Goal: Leave review/rating

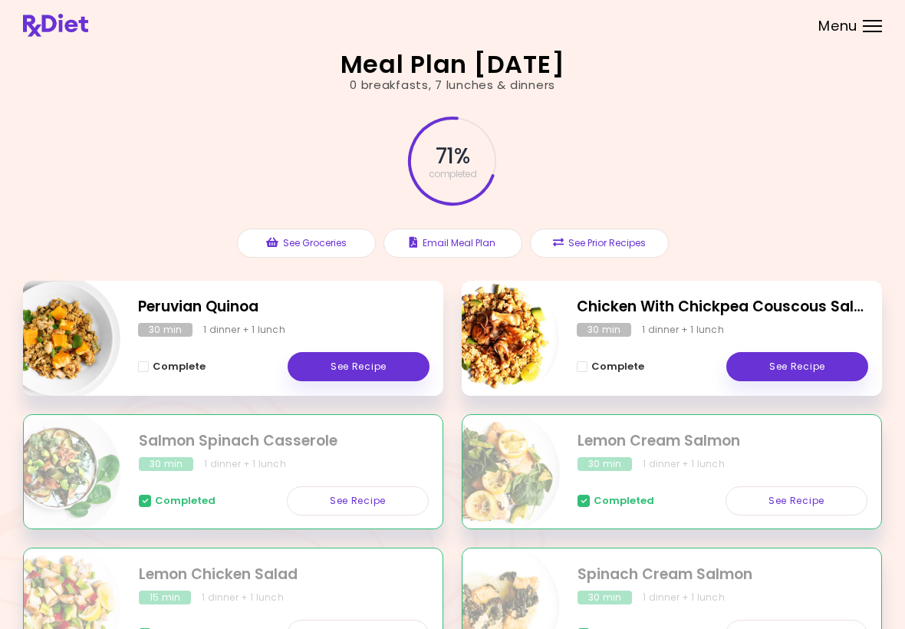
click at [797, 377] on link "See Recipe" at bounding box center [798, 366] width 142 height 29
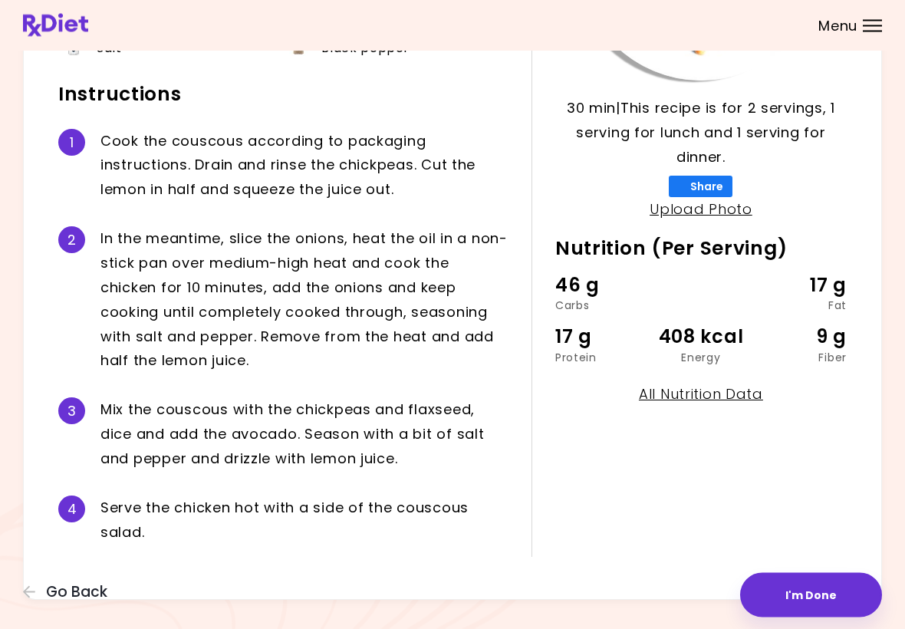
scroll to position [308, 0]
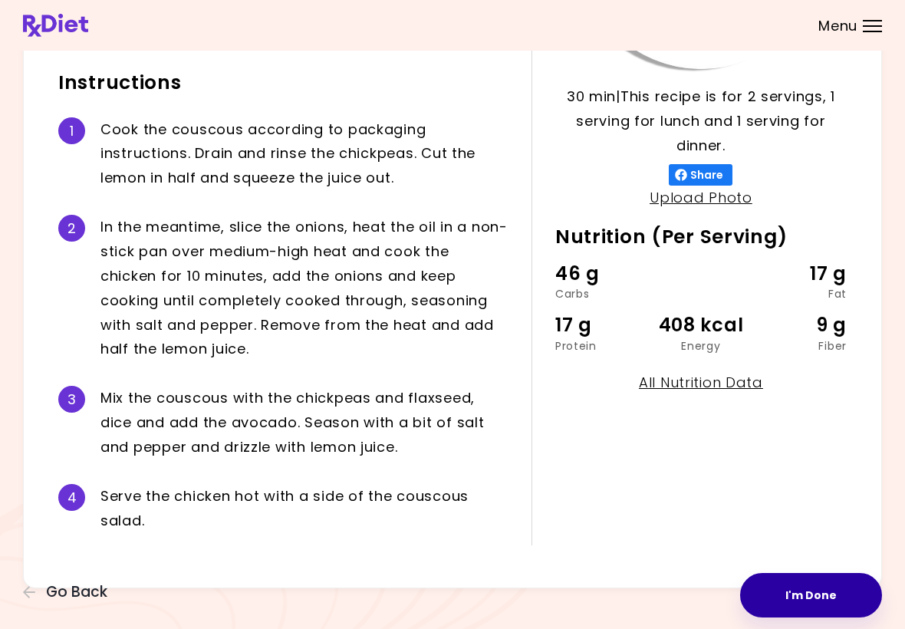
click at [804, 592] on button "I'm Done" at bounding box center [811, 595] width 142 height 45
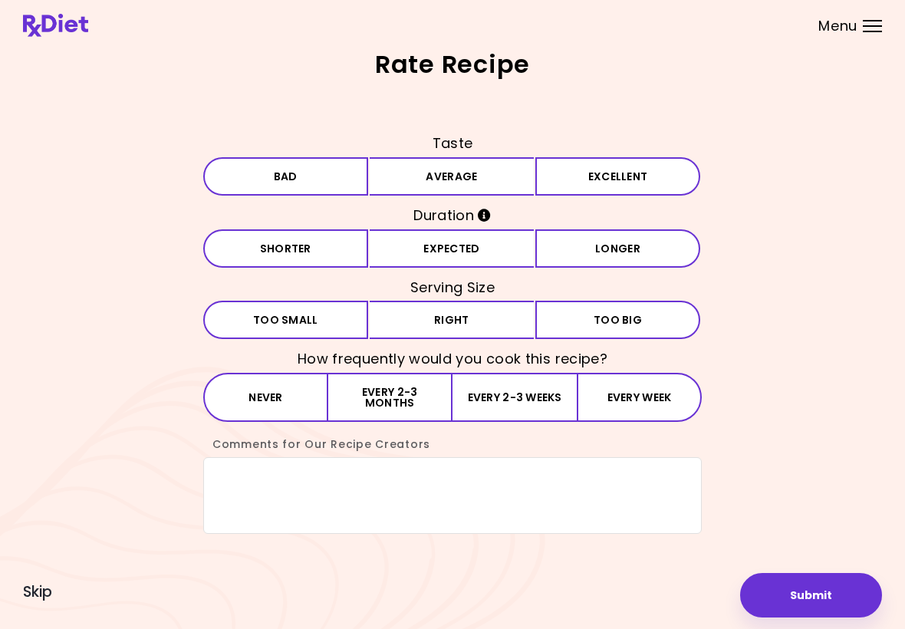
click at [626, 170] on button "Excellent" at bounding box center [618, 176] width 165 height 38
click at [472, 251] on button "Expected" at bounding box center [452, 248] width 165 height 38
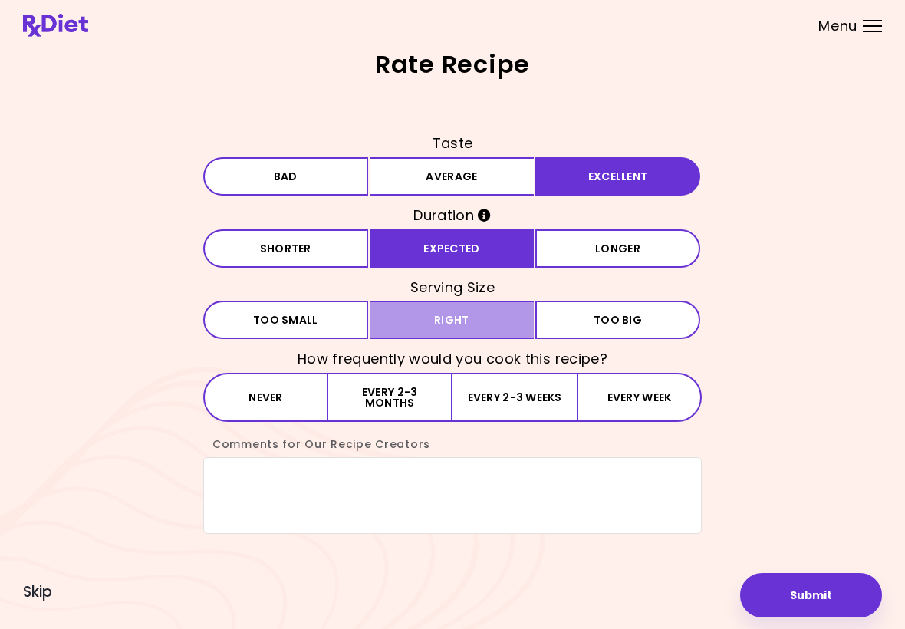
click at [473, 327] on button "Right" at bounding box center [452, 320] width 165 height 38
click at [436, 395] on button "Every 2-3 months" at bounding box center [390, 397] width 124 height 49
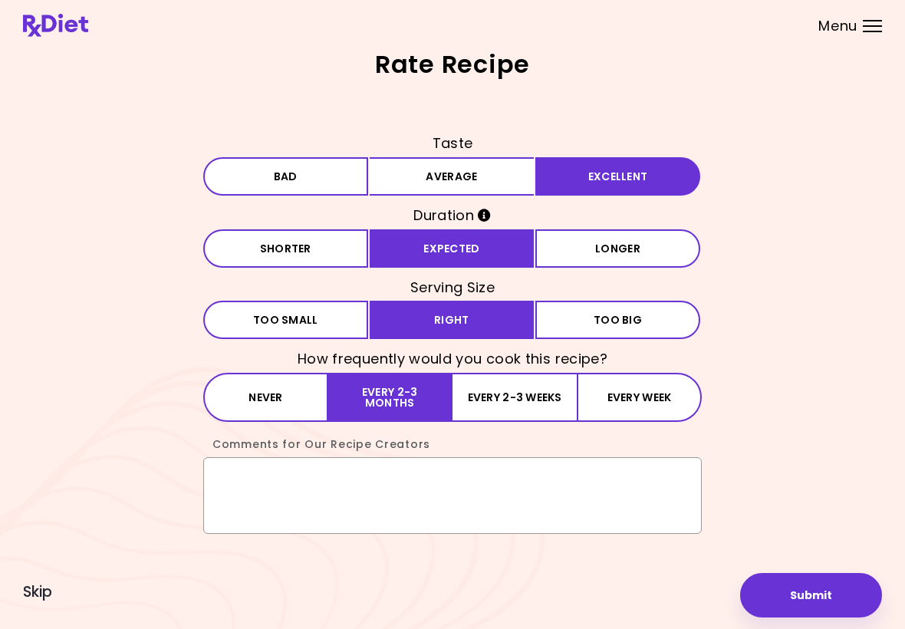
click at [318, 485] on textarea "Comments for Our Recipe Creators" at bounding box center [452, 495] width 499 height 77
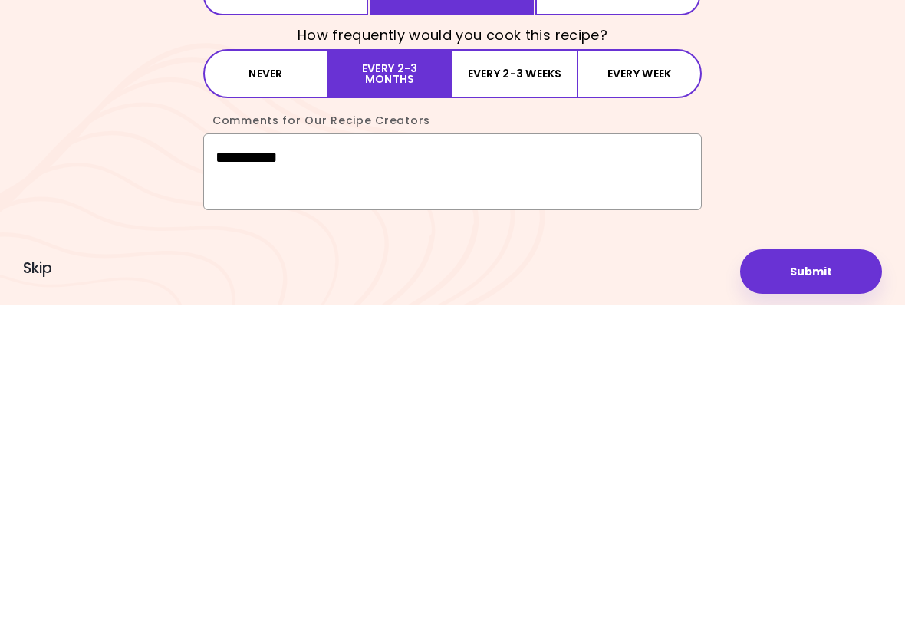
type textarea "**********"
click at [819, 573] on button "Submit" at bounding box center [811, 595] width 142 height 45
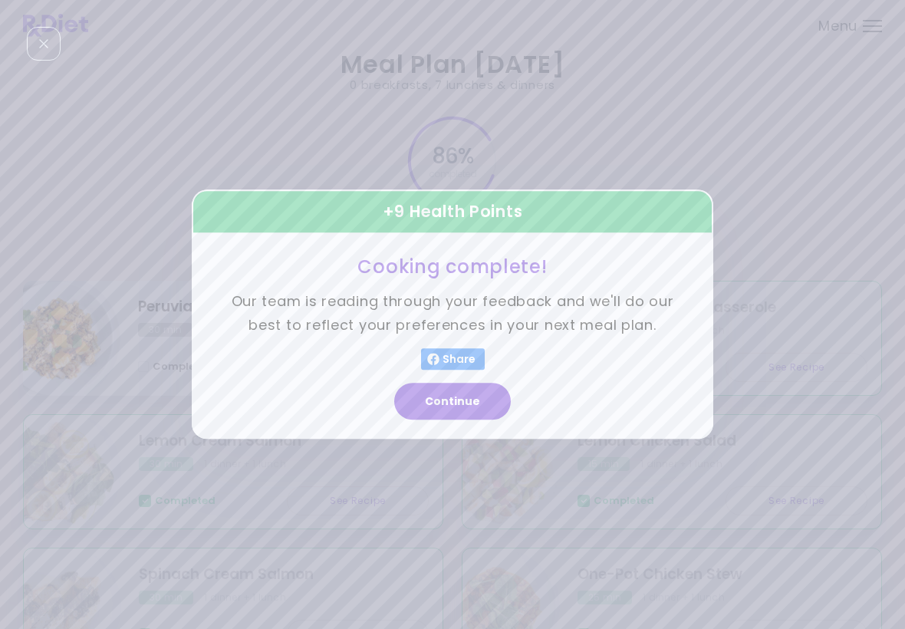
click at [474, 427] on div "Continue" at bounding box center [453, 408] width 522 height 64
click at [464, 407] on button "Continue" at bounding box center [452, 402] width 117 height 37
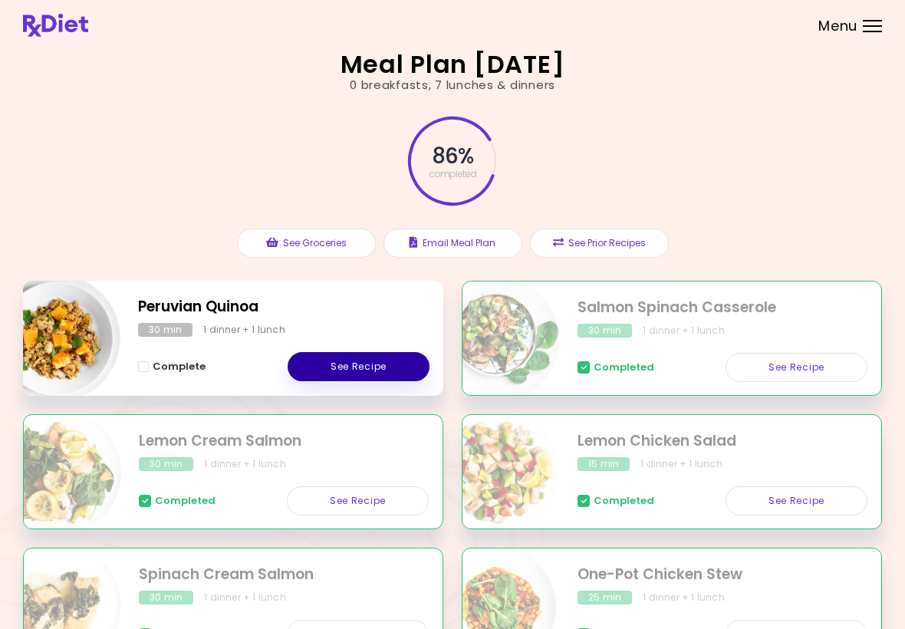
click at [380, 361] on link "See Recipe" at bounding box center [359, 366] width 142 height 29
